Goal: Check status: Check status

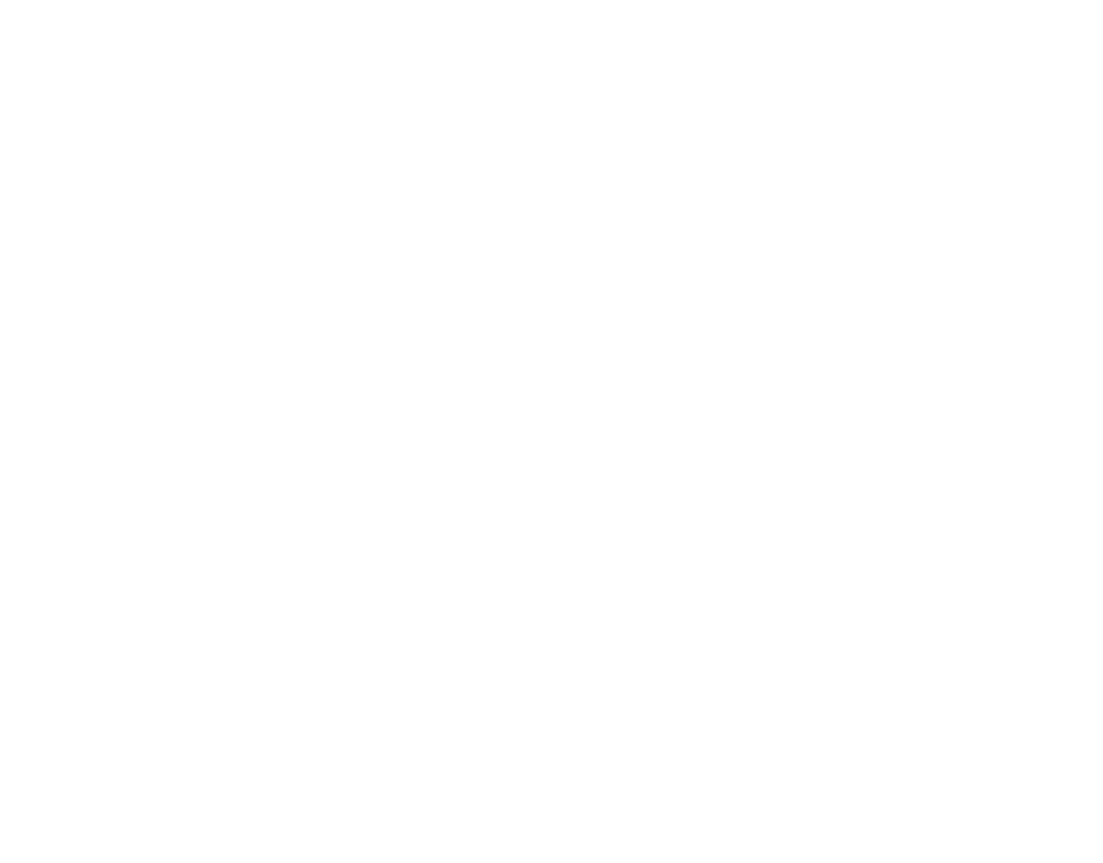
type input "[EMAIL_ADDRESS][DOMAIN_NAME]"
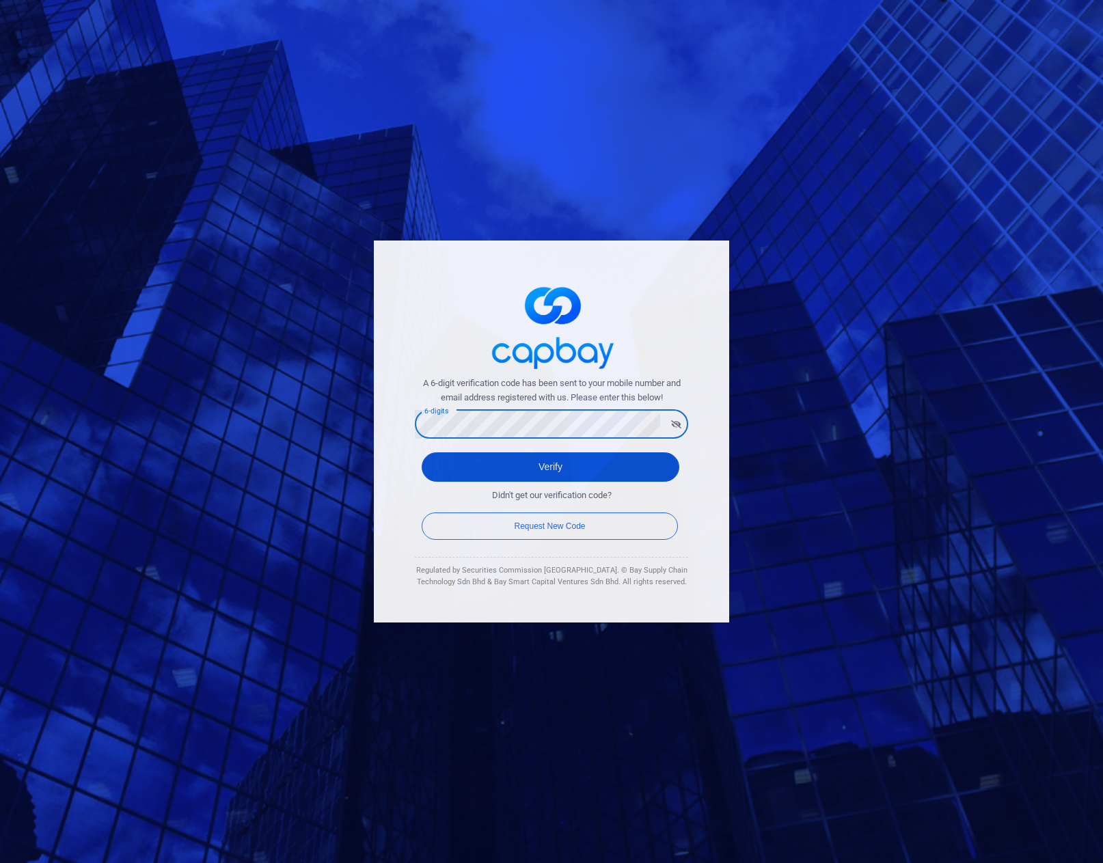
click at [556, 470] on button "Verify" at bounding box center [551, 466] width 258 height 29
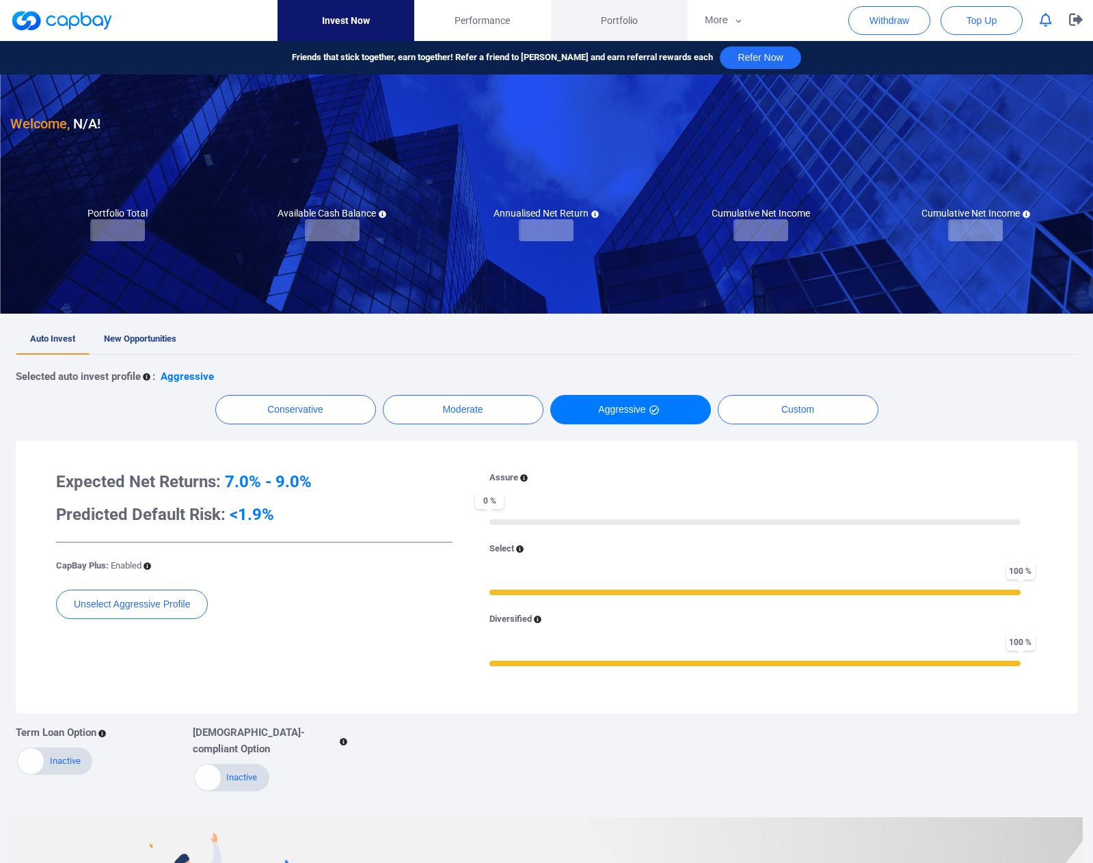
click at [615, 18] on span "Portfolio" at bounding box center [619, 20] width 37 height 15
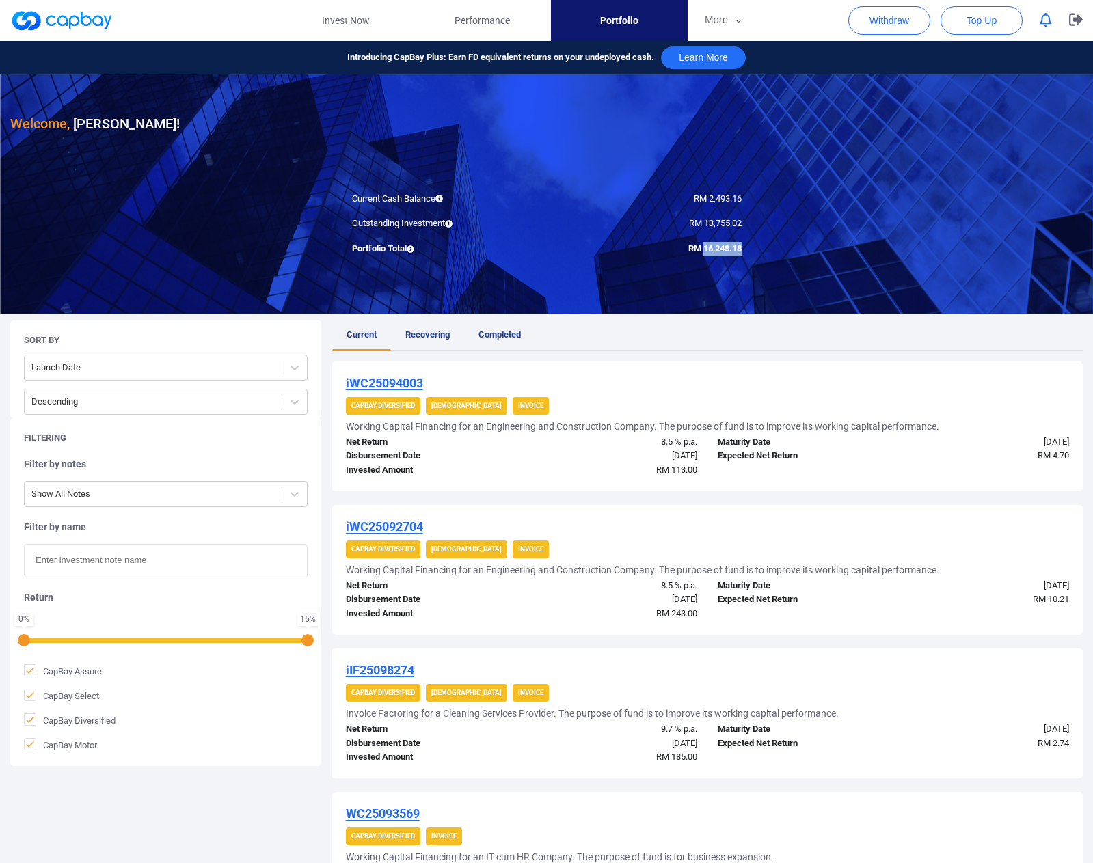
drag, startPoint x: 703, startPoint y: 247, endPoint x: 740, endPoint y: 250, distance: 36.3
click at [740, 250] on span "RM 16,248.18" at bounding box center [714, 248] width 53 height 10
copy span "16,248.18"
click at [1072, 14] on icon "button" at bounding box center [1076, 19] width 14 height 13
